Goal: Task Accomplishment & Management: Manage account settings

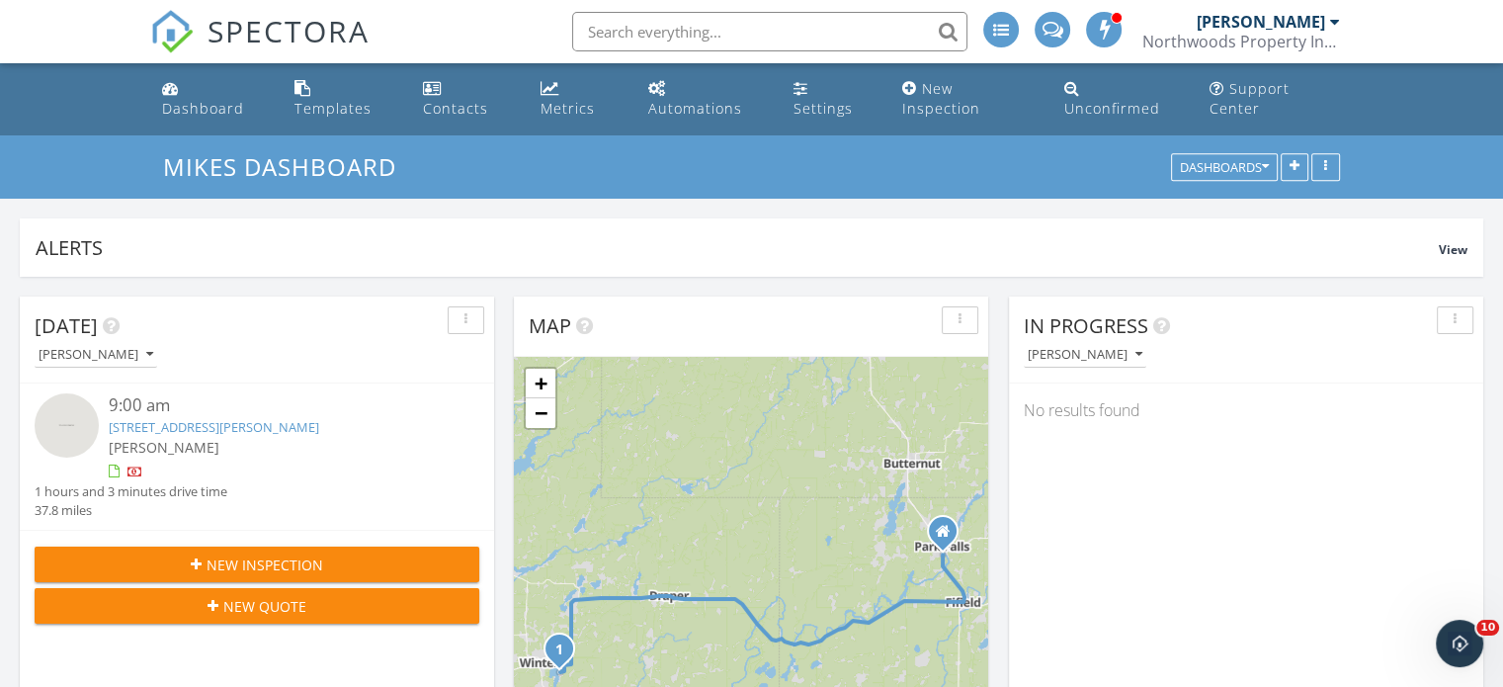
click at [200, 422] on link "6009W Dobbert Rd , Winter, WI 54896" at bounding box center [214, 427] width 210 height 18
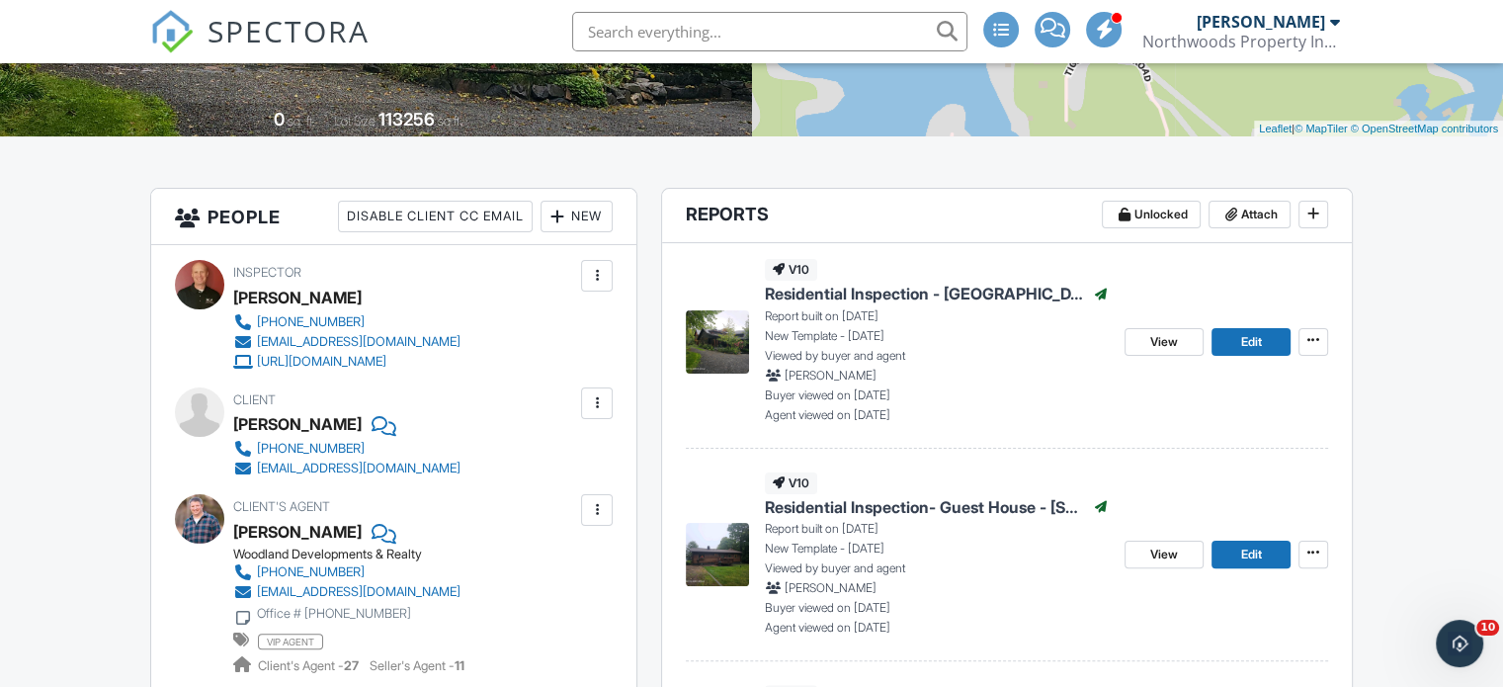
scroll to position [395, 0]
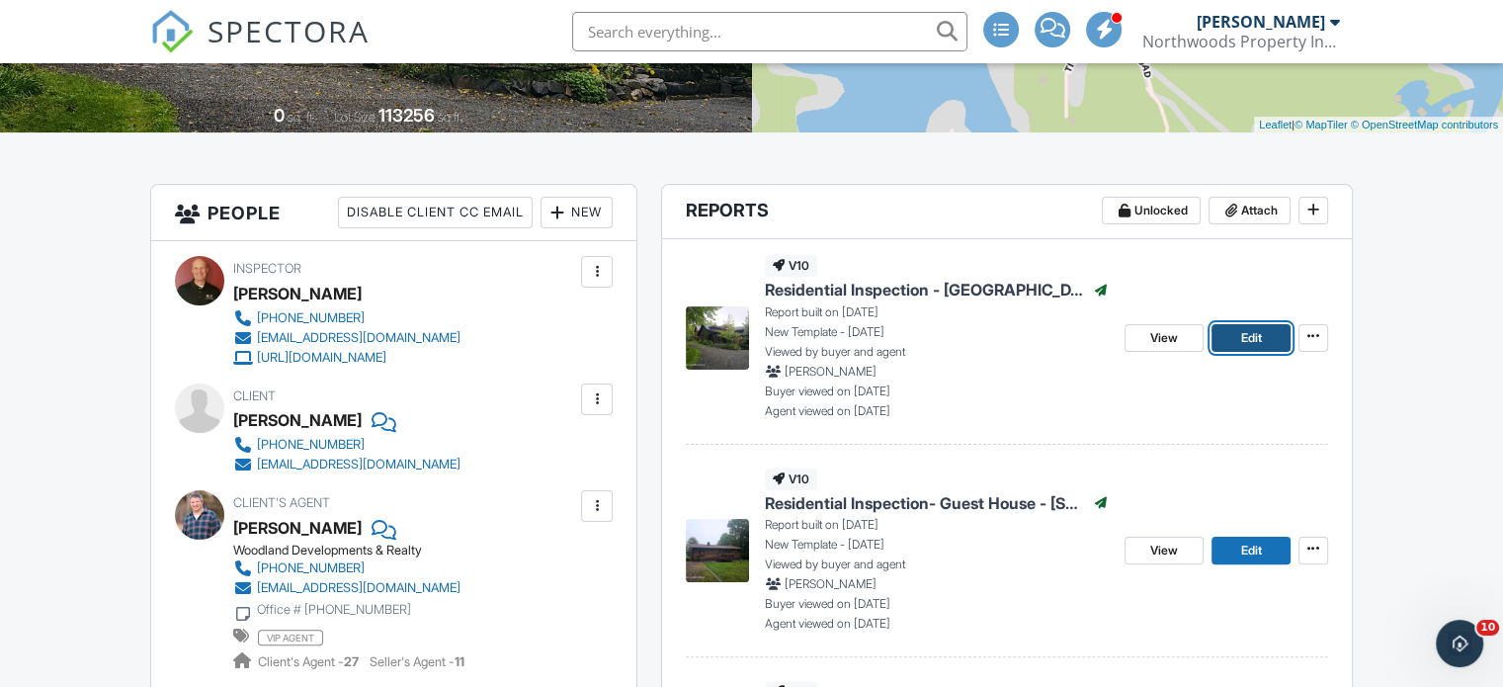
click at [1263, 352] on link "Edit" at bounding box center [1250, 338] width 79 height 28
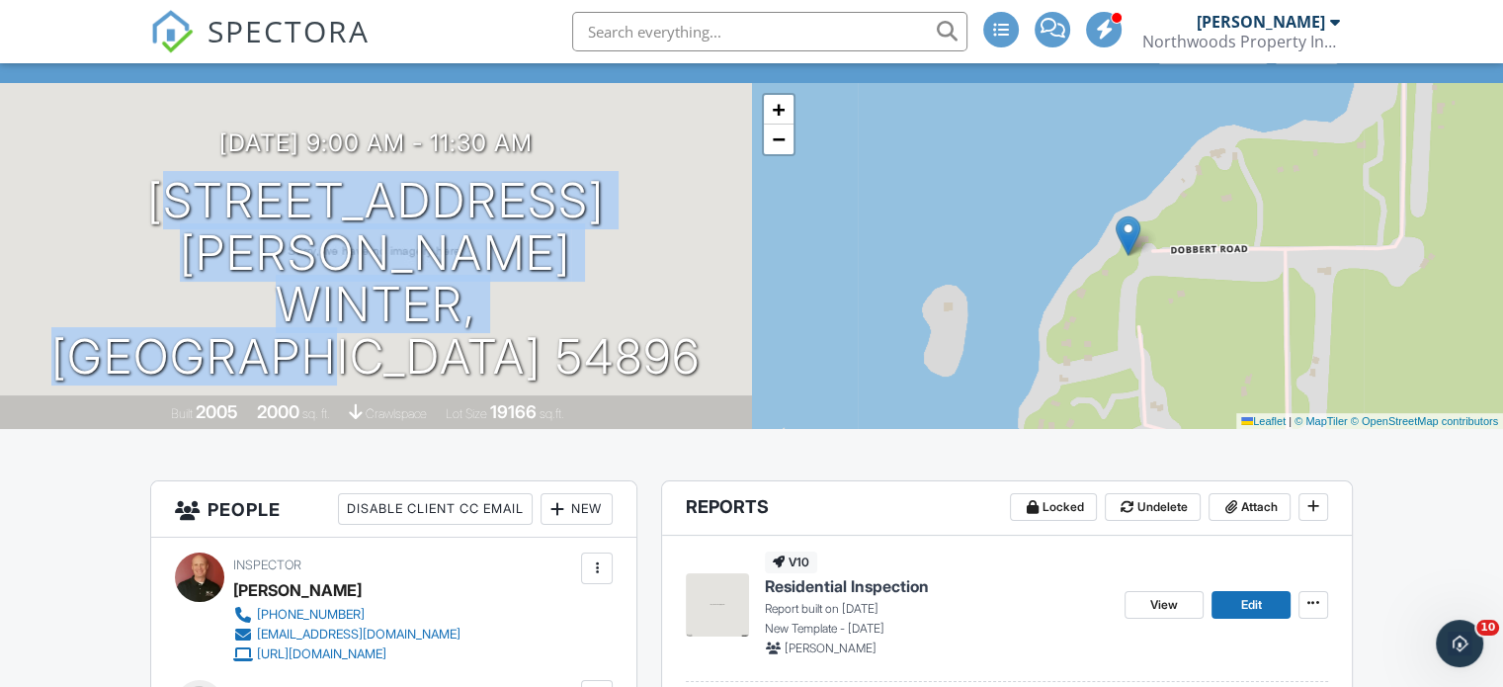
drag, startPoint x: 117, startPoint y: 278, endPoint x: 617, endPoint y: 352, distance: 505.5
click at [617, 352] on div "09/29/2025 9:00 am - 11:30 am 6009W Dobbert Rd Winter, WI 54896 Built 2005 2000…" at bounding box center [376, 256] width 752 height 346
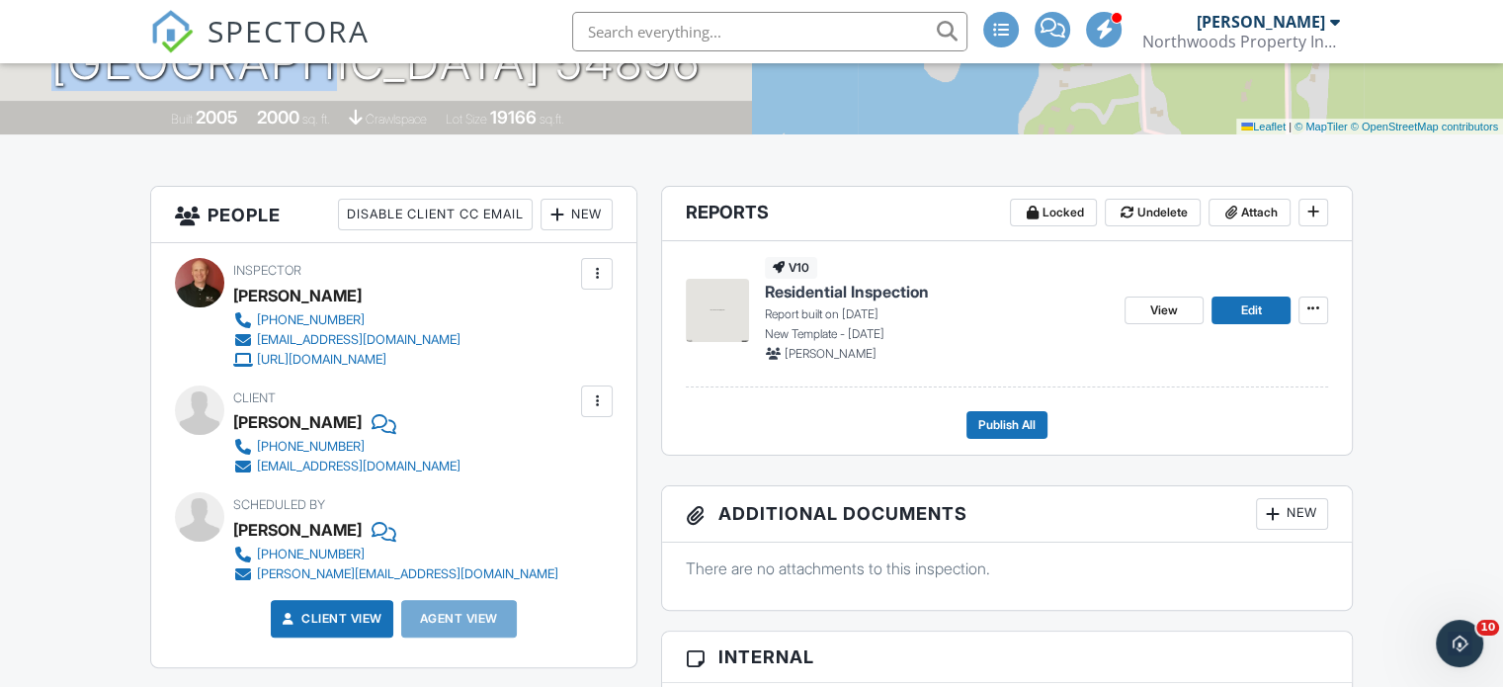
scroll to position [395, 0]
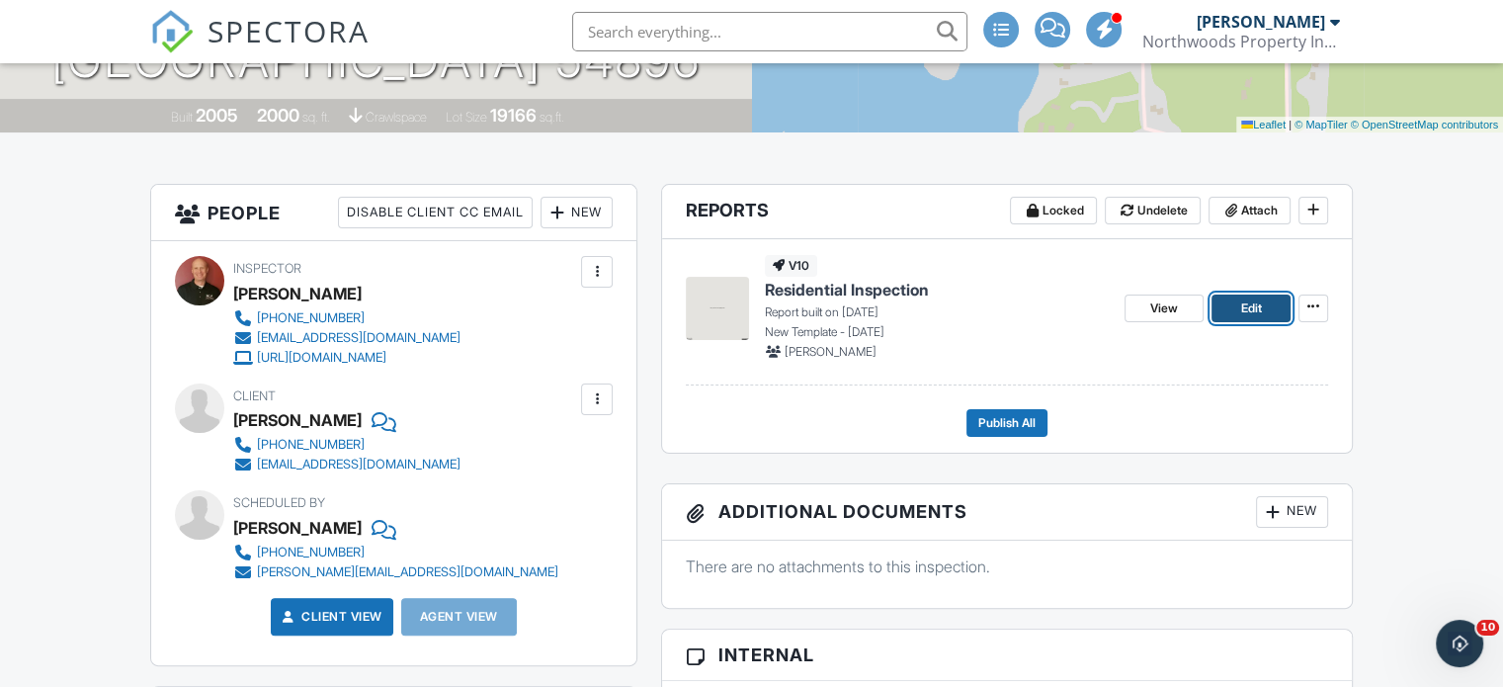
click at [1266, 322] on link "Edit" at bounding box center [1250, 308] width 79 height 28
